Goal: Obtain resource: Obtain resource

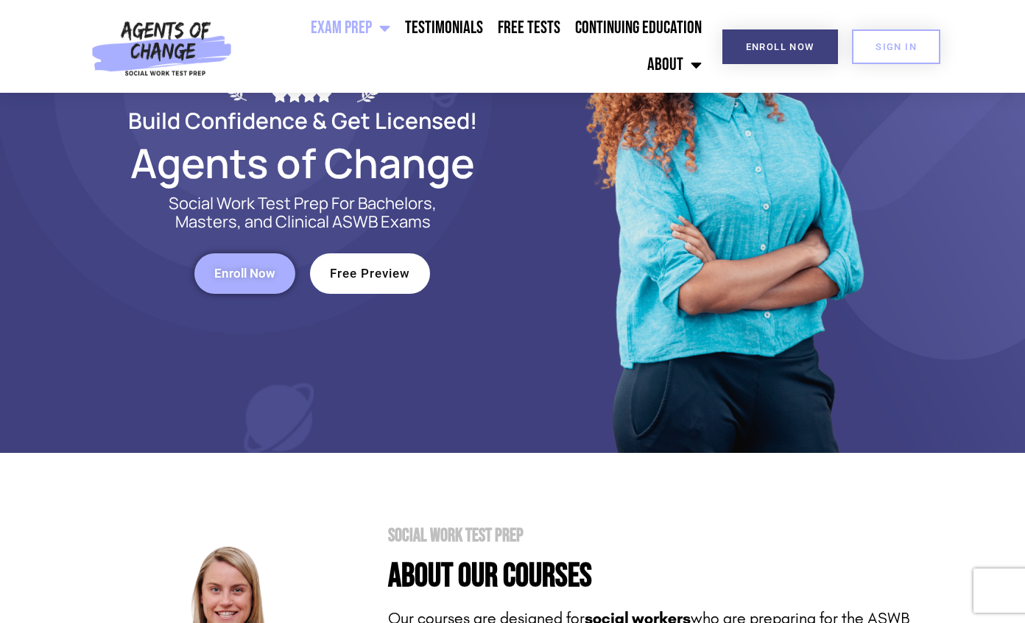
scroll to position [221, 0]
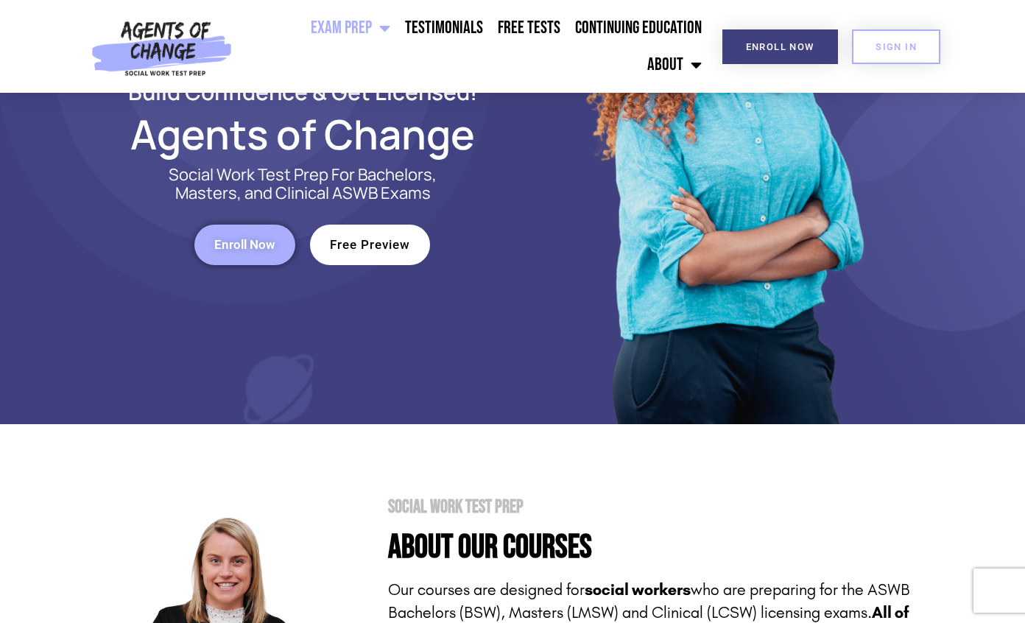
click at [384, 247] on span "Free Preview" at bounding box center [370, 245] width 80 height 13
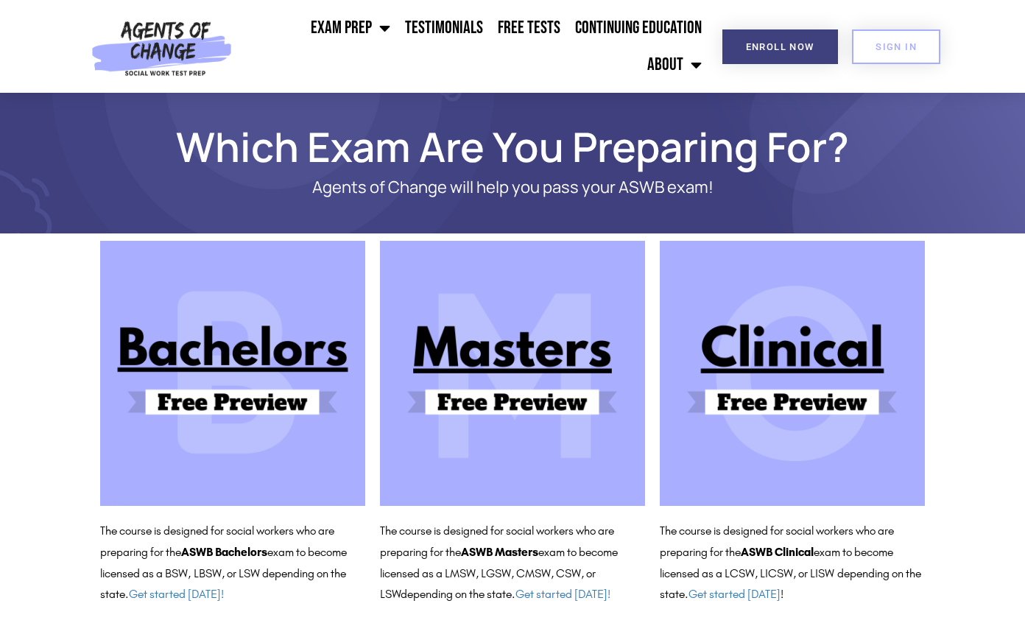
click at [529, 370] on img at bounding box center [512, 373] width 265 height 265
click at [784, 399] on img at bounding box center [792, 373] width 265 height 265
